Goal: Find specific page/section: Find specific page/section

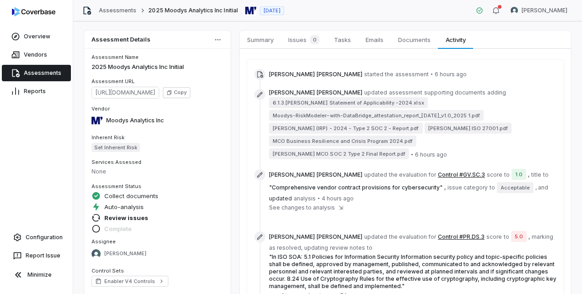
click at [40, 72] on link "Assessments" at bounding box center [36, 73] width 69 height 16
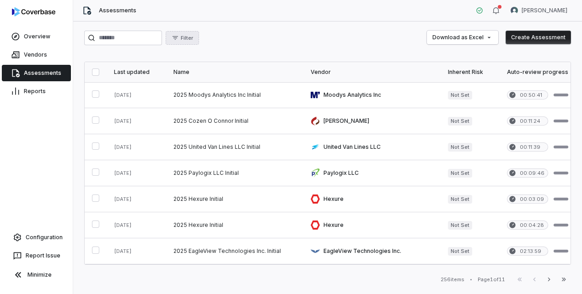
click at [193, 35] on span "Filter" at bounding box center [187, 38] width 12 height 7
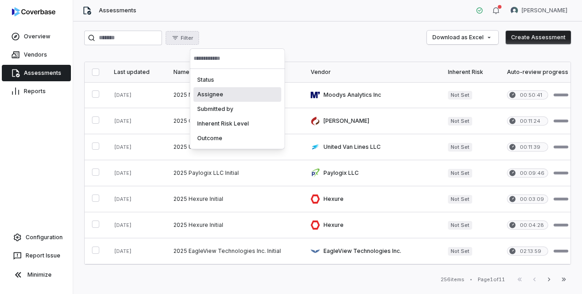
click at [222, 94] on div "Assignee" at bounding box center [237, 94] width 88 height 15
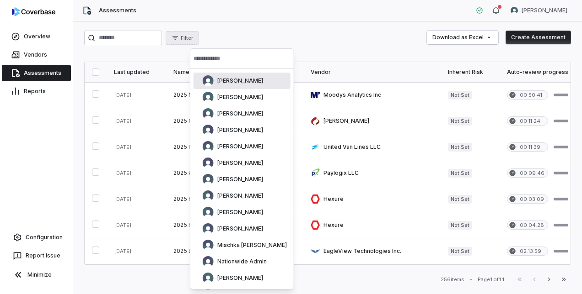
click at [216, 56] on input "text" at bounding box center [241, 58] width 97 height 20
click at [216, 287] on div "[PERSON_NAME]" at bounding box center [241, 295] width 97 height 16
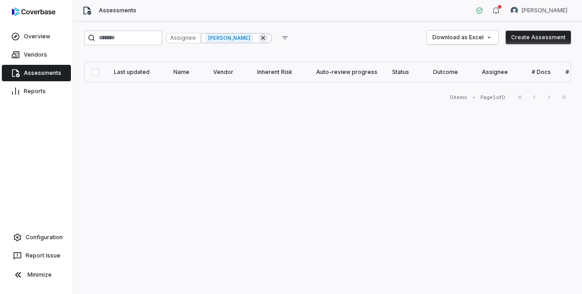
click at [267, 39] on icon at bounding box center [262, 37] width 7 height 7
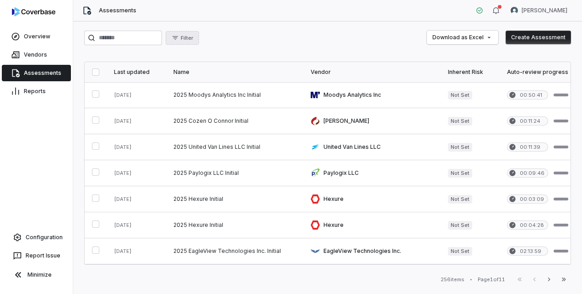
click at [193, 37] on span "Filter" at bounding box center [187, 38] width 12 height 7
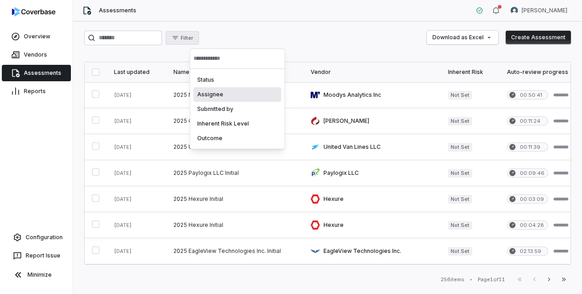
click at [213, 97] on div "Assignee" at bounding box center [237, 94] width 88 height 15
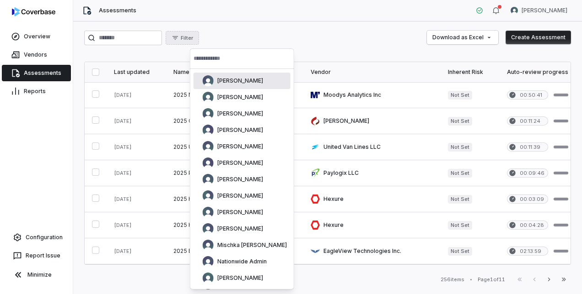
click at [226, 62] on input "text" at bounding box center [241, 58] width 97 height 20
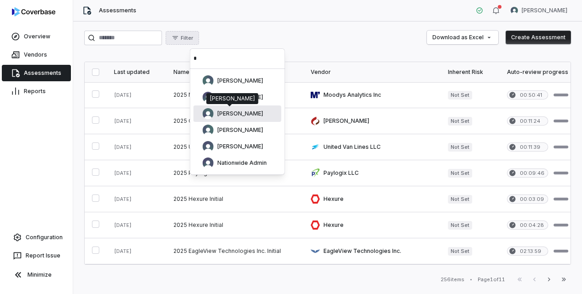
type input "*"
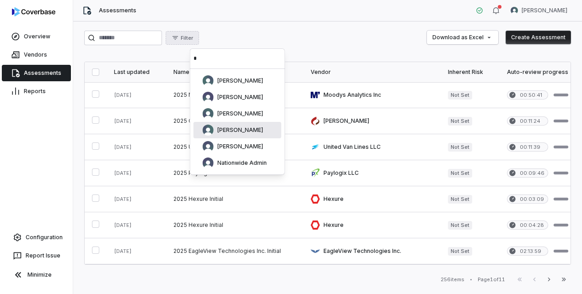
click at [235, 129] on span "[PERSON_NAME]" at bounding box center [240, 130] width 46 height 7
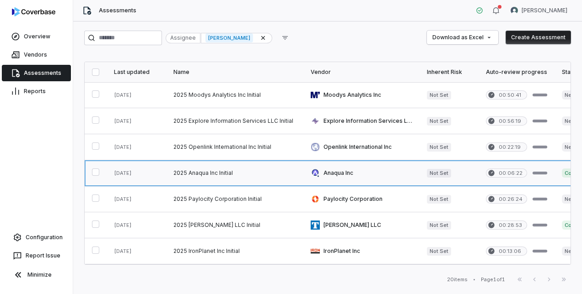
click at [219, 172] on link at bounding box center [234, 173] width 137 height 26
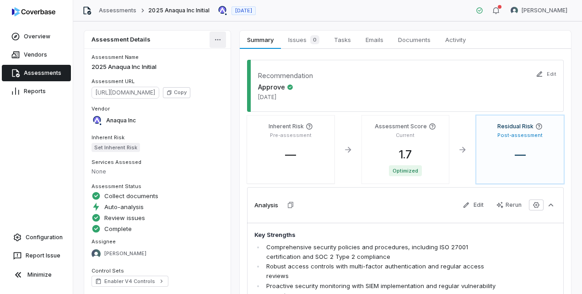
click at [217, 39] on html "Overview Vendors Assessments Reports Configuration Report Issue Minimize Assess…" at bounding box center [291, 147] width 582 height 294
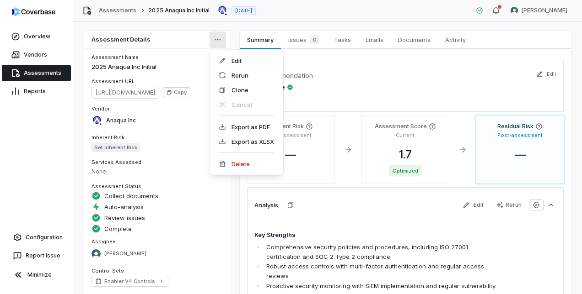
click at [207, 217] on html "Overview Vendors Assessments Reports Configuration Report Issue Minimize Assess…" at bounding box center [291, 147] width 582 height 294
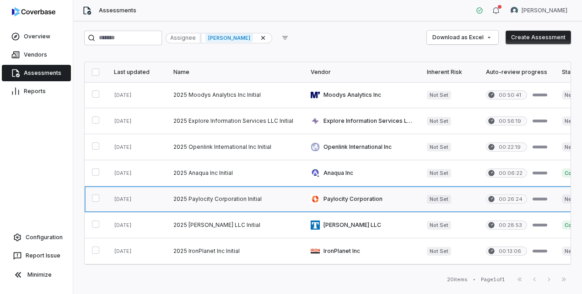
click at [213, 197] on link at bounding box center [234, 200] width 137 height 26
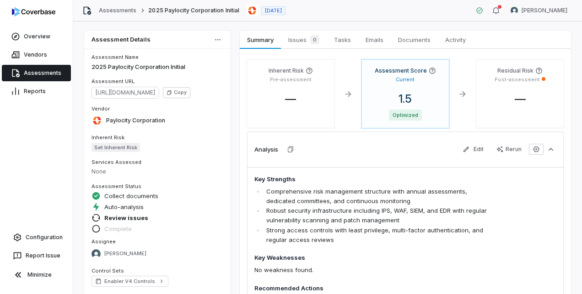
click at [214, 39] on html "Overview Vendors Assessments Reports Configuration Report Issue Minimize Assess…" at bounding box center [291, 147] width 582 height 294
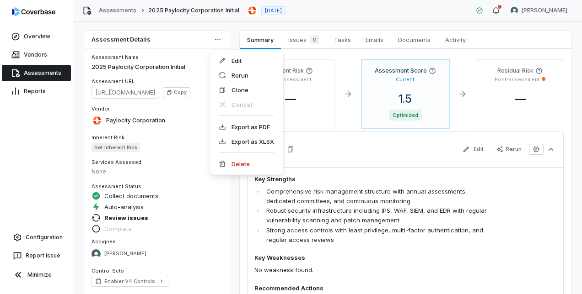
click at [214, 221] on html "Overview Vendors Assessments Reports Configuration Report Issue Minimize Assess…" at bounding box center [291, 147] width 582 height 294
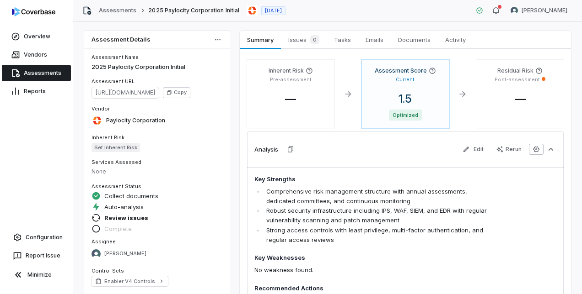
click at [533, 148] on icon "button" at bounding box center [535, 149] width 7 height 7
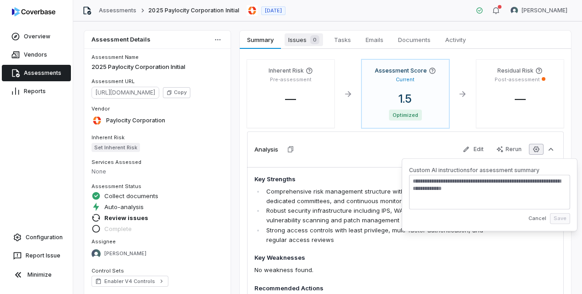
click at [293, 38] on span "Issues 0" at bounding box center [303, 39] width 38 height 13
type textarea "*"
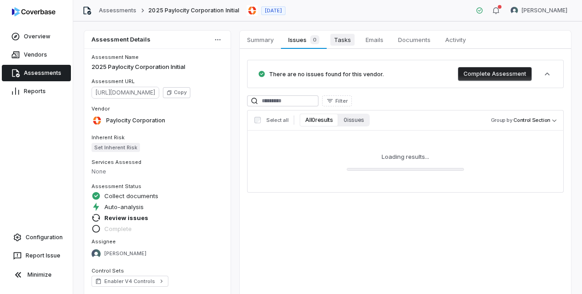
click at [349, 39] on span "Tasks" at bounding box center [342, 40] width 24 height 12
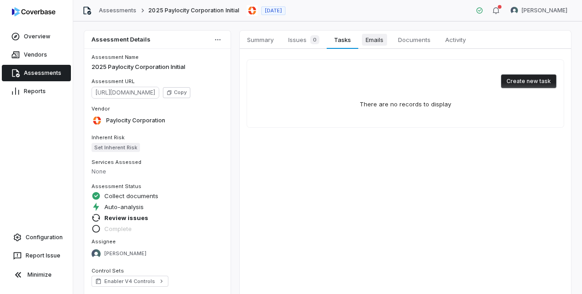
click at [371, 39] on span "Emails" at bounding box center [374, 40] width 25 height 12
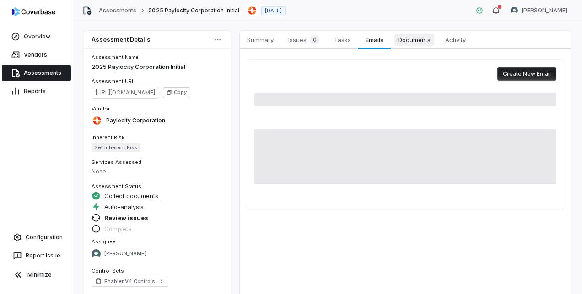
click at [402, 38] on span "Documents" at bounding box center [414, 40] width 40 height 12
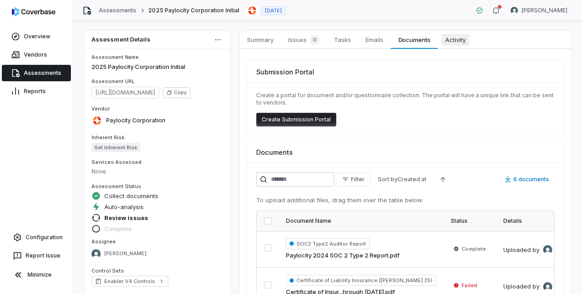
click at [449, 35] on span "Activity" at bounding box center [455, 40] width 28 height 12
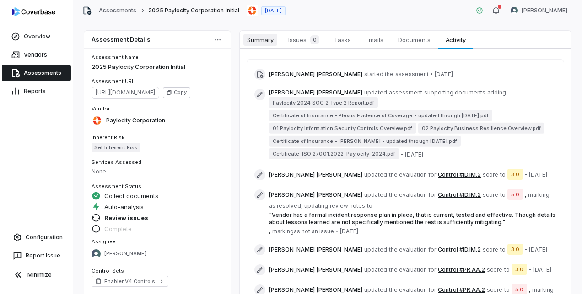
click at [264, 39] on span "Summary" at bounding box center [260, 40] width 34 height 12
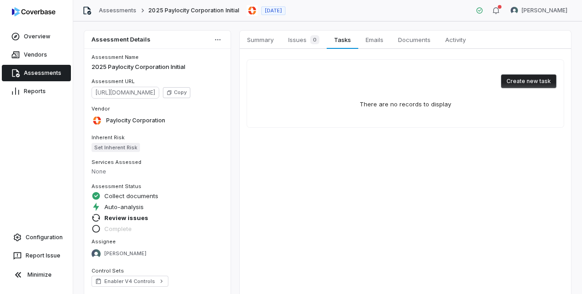
click at [54, 74] on link "Assessments" at bounding box center [36, 73] width 69 height 16
